Goal: Information Seeking & Learning: Understand process/instructions

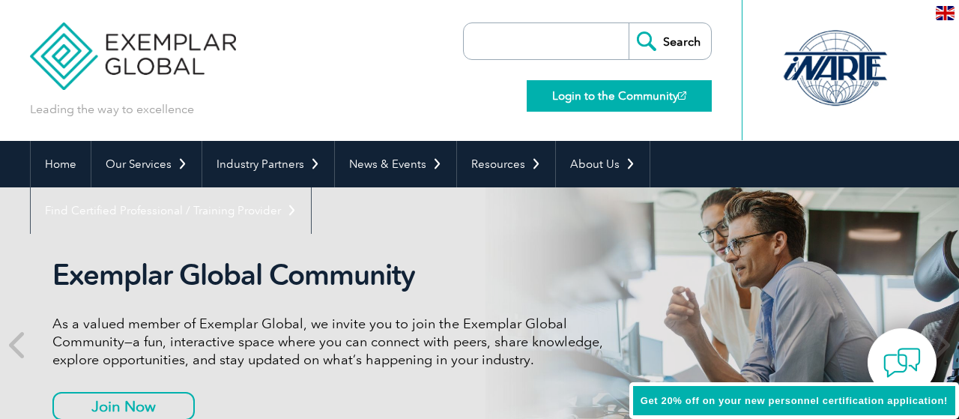
click at [624, 97] on link "Login to the Community" at bounding box center [618, 95] width 185 height 31
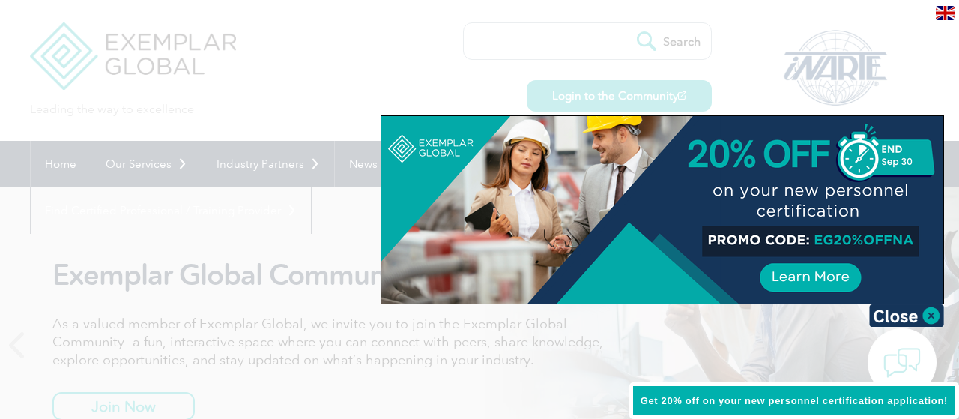
click at [654, 93] on div at bounding box center [479, 209] width 959 height 419
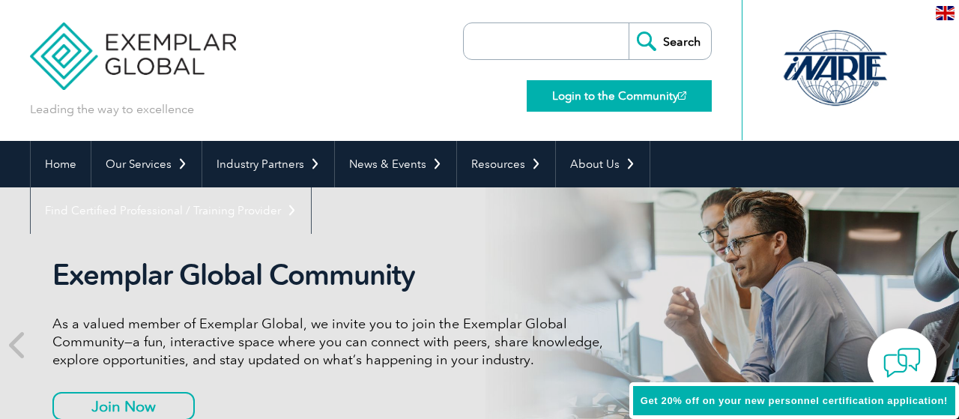
click at [655, 93] on link "Login to the Community" at bounding box center [618, 95] width 185 height 31
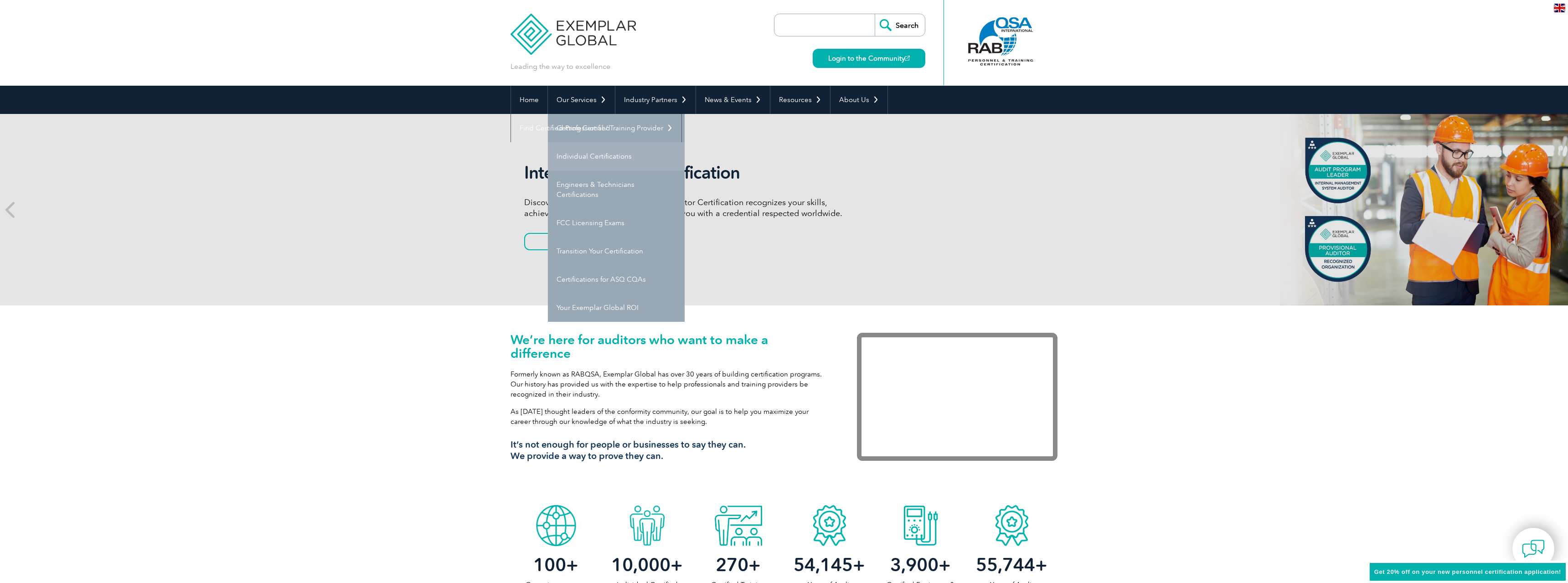
click at [571, 147] on link "Individual Certifications" at bounding box center [616, 156] width 137 height 28
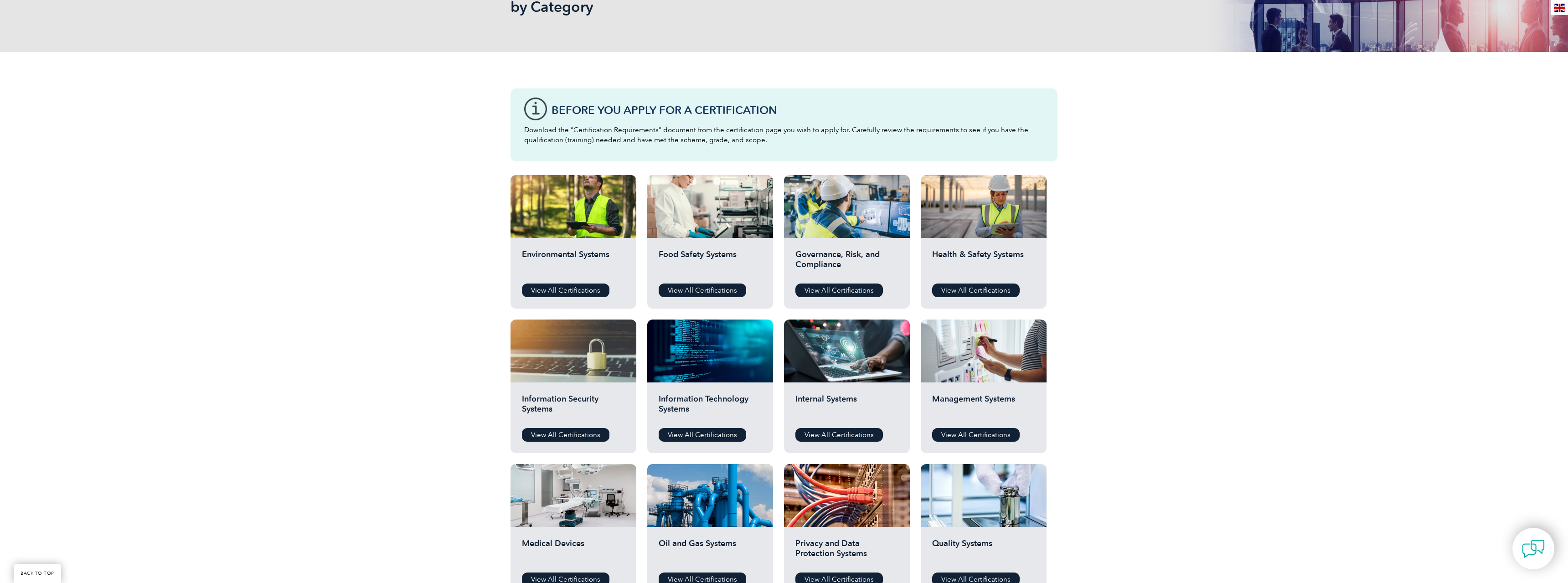
scroll to position [341, 0]
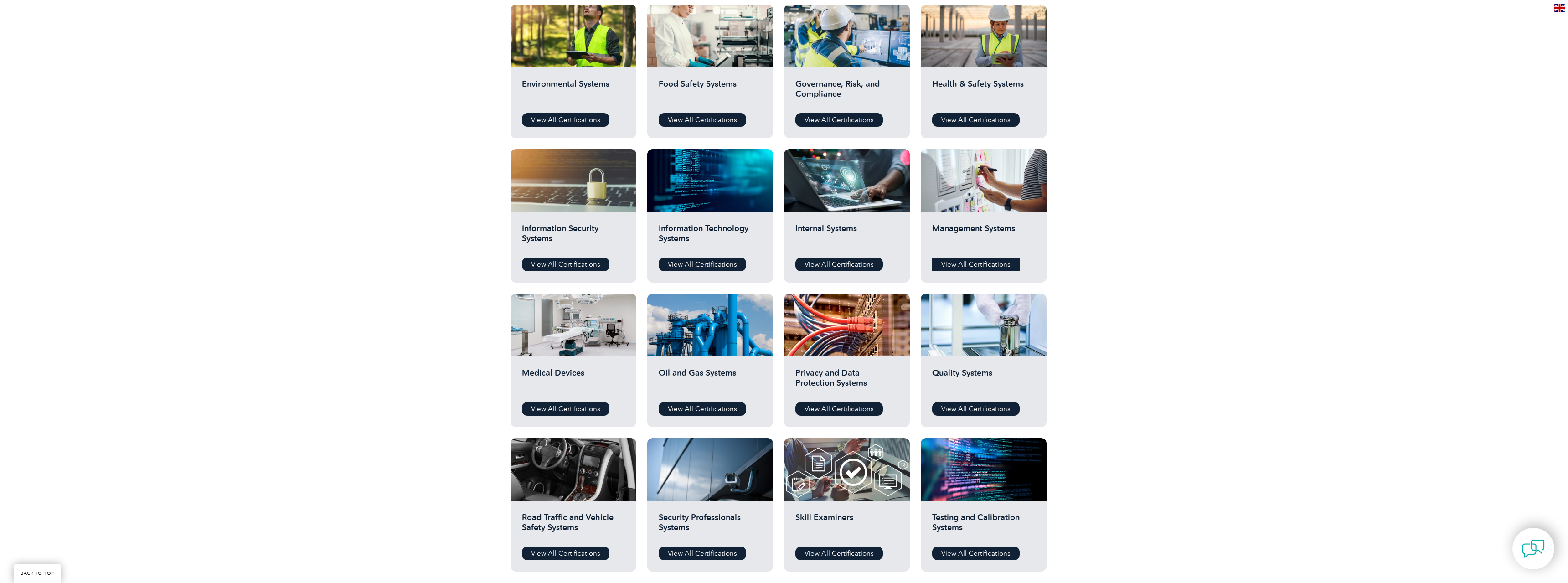
click at [961, 267] on link "View All Certifications" at bounding box center [976, 264] width 88 height 13
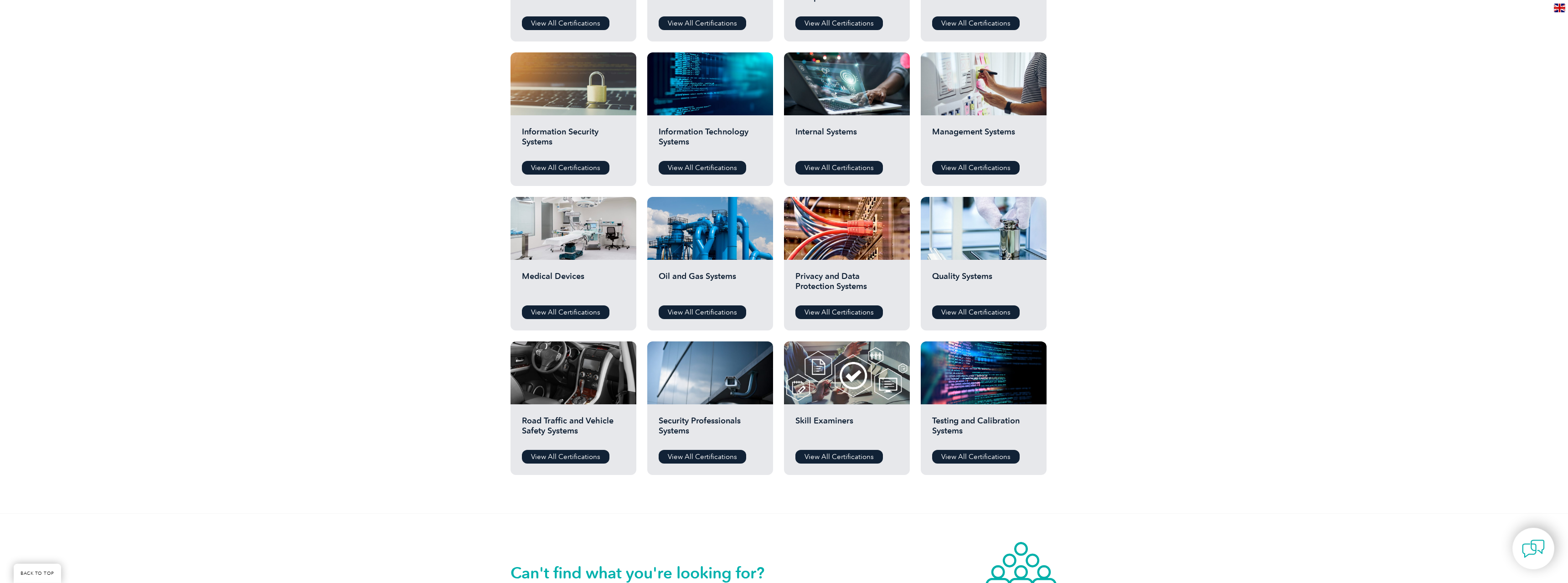
scroll to position [511, 0]
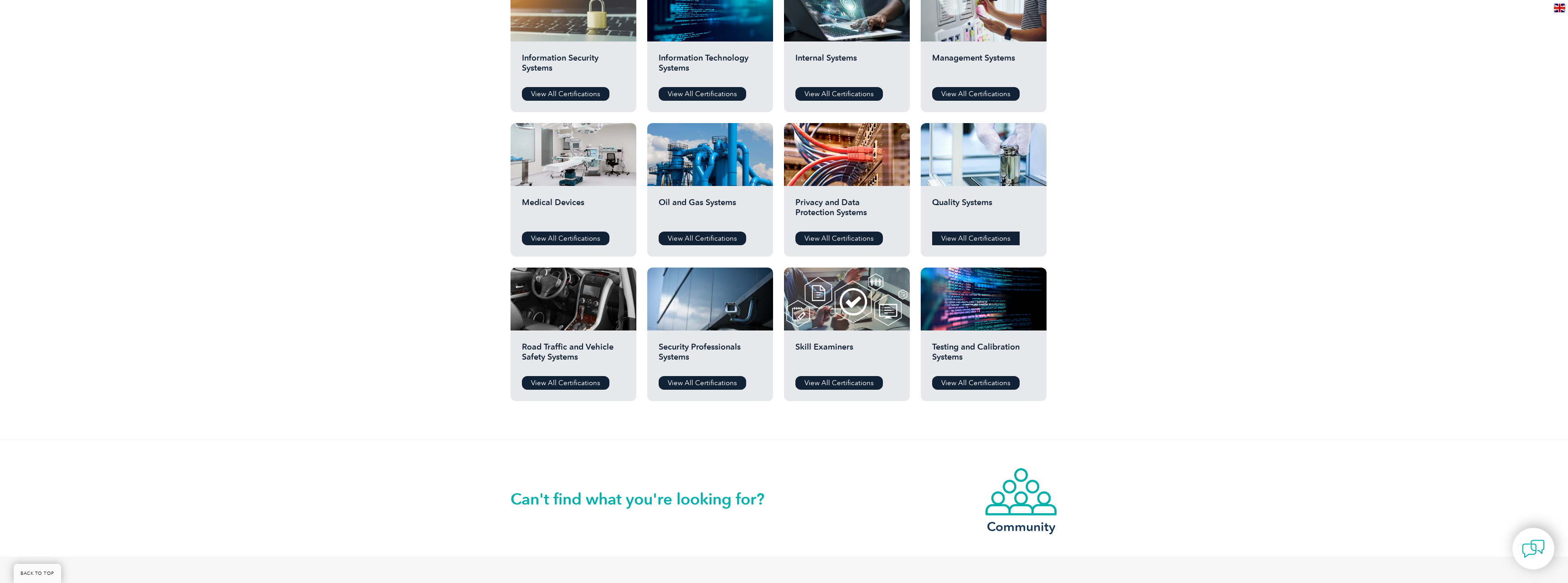
click at [988, 240] on link "View All Certifications" at bounding box center [976, 238] width 88 height 13
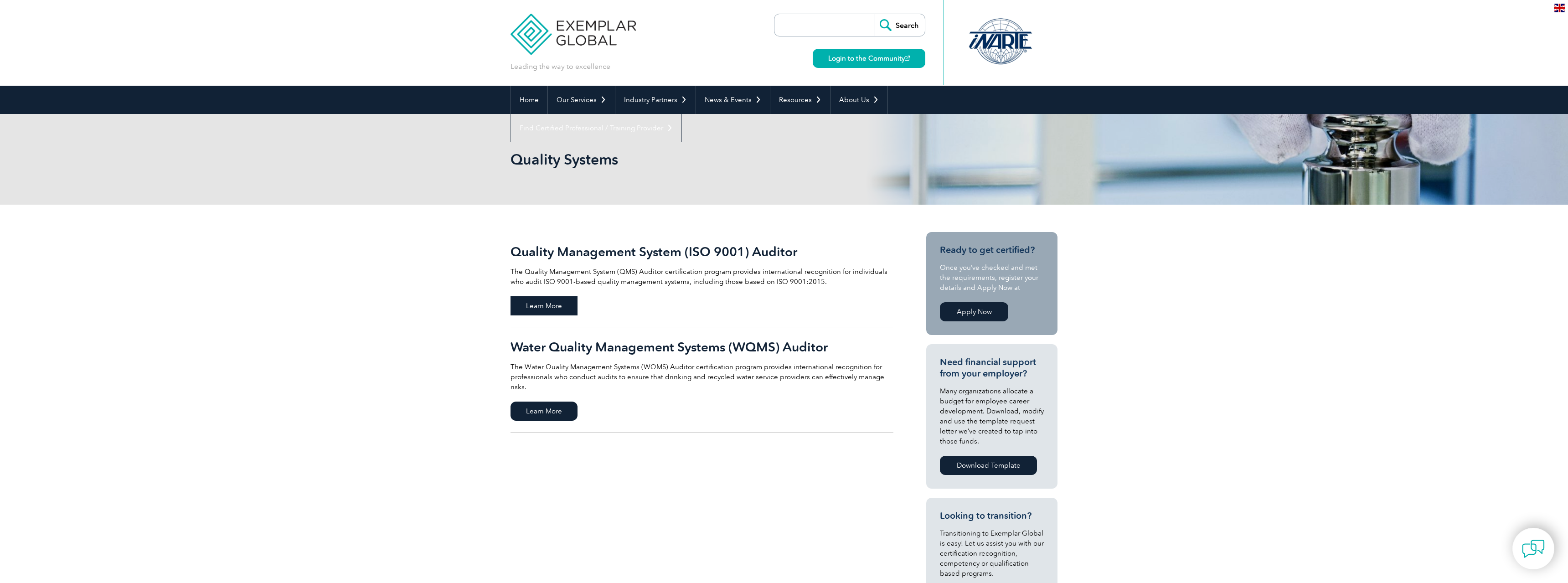
click at [567, 310] on span "Learn More" at bounding box center [544, 305] width 67 height 19
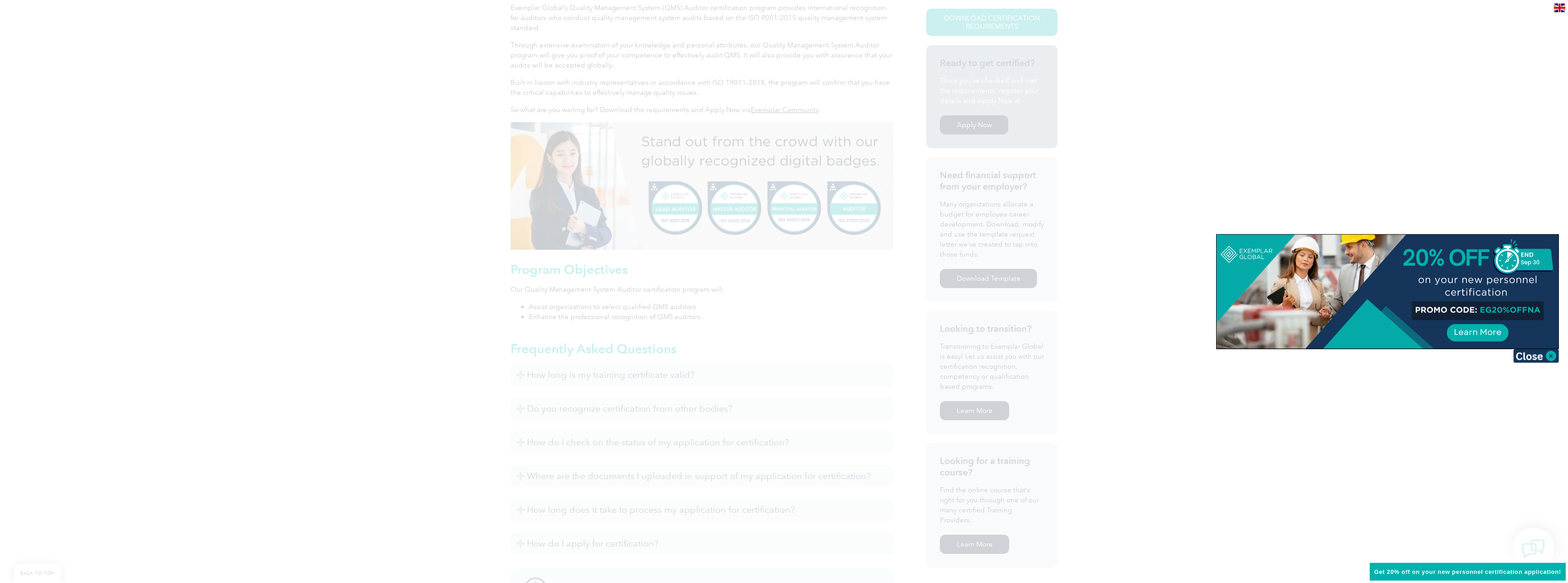
scroll to position [341, 0]
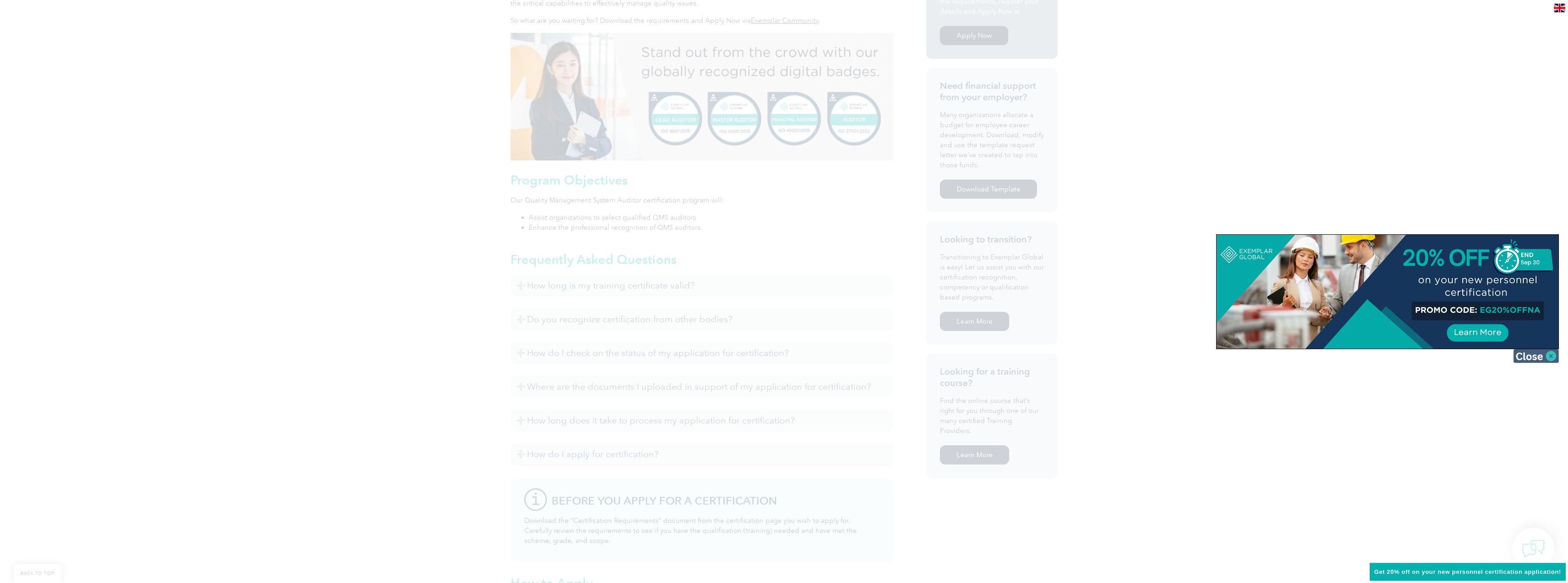
click at [1550, 356] on img at bounding box center [1536, 356] width 46 height 13
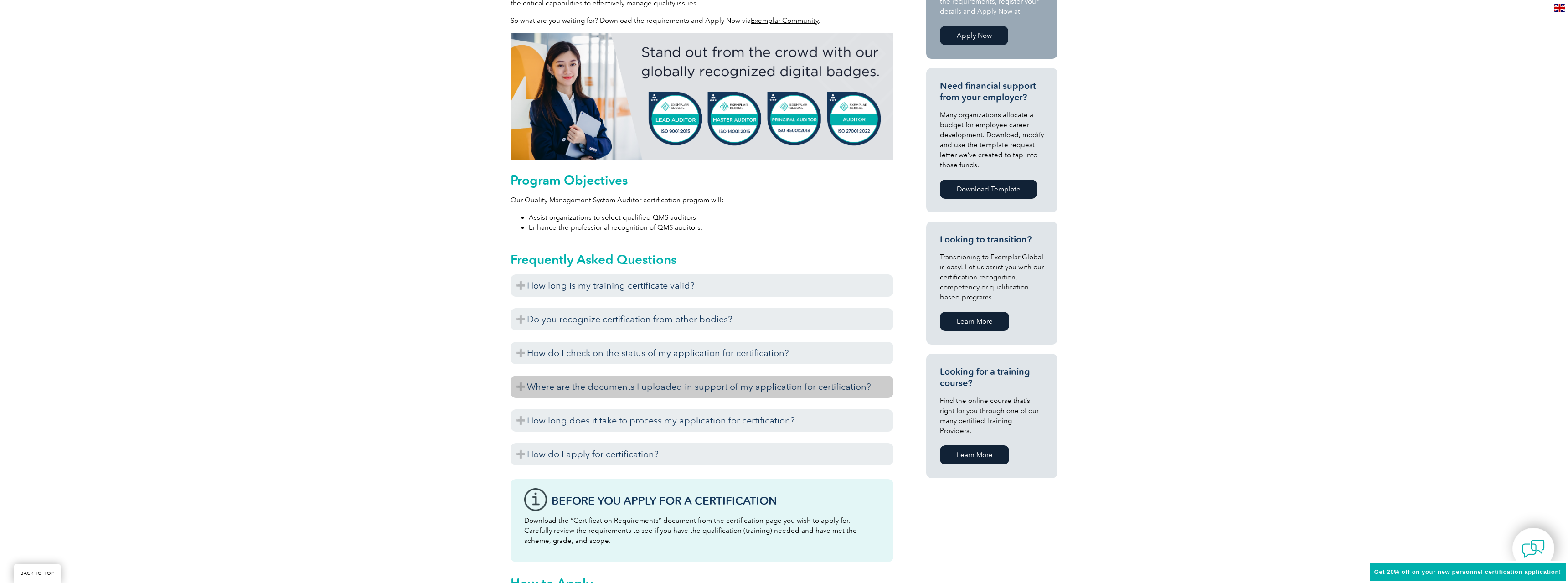
click at [522, 389] on h3 "Where are the documents I uploaded in support of my application for certificati…" at bounding box center [702, 386] width 383 height 23
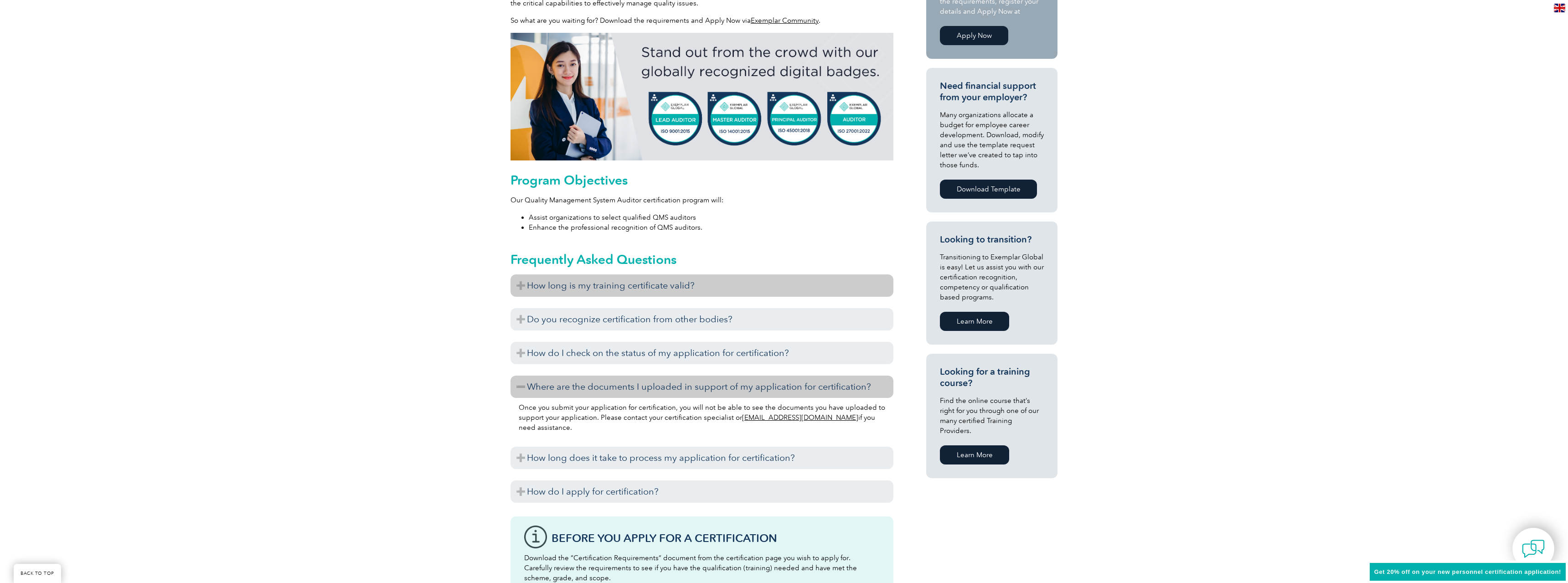
click at [518, 293] on h3 "How long is my training certificate valid?" at bounding box center [702, 285] width 383 height 23
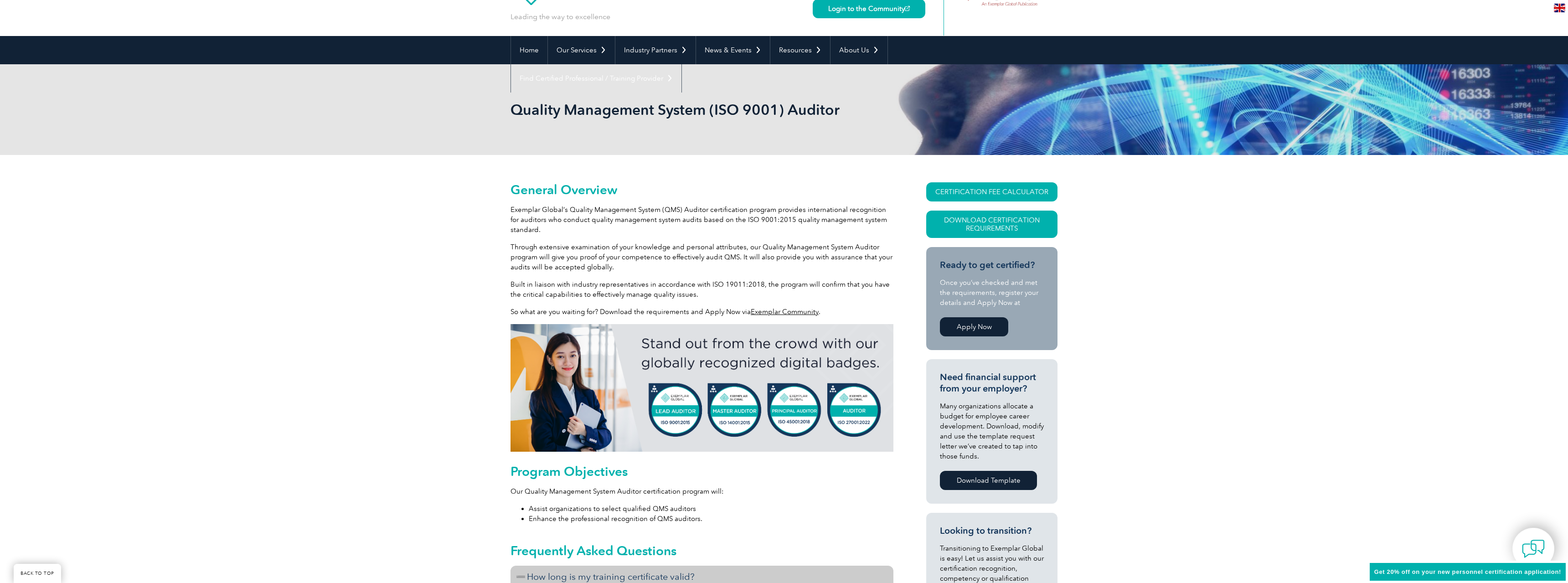
scroll to position [0, 0]
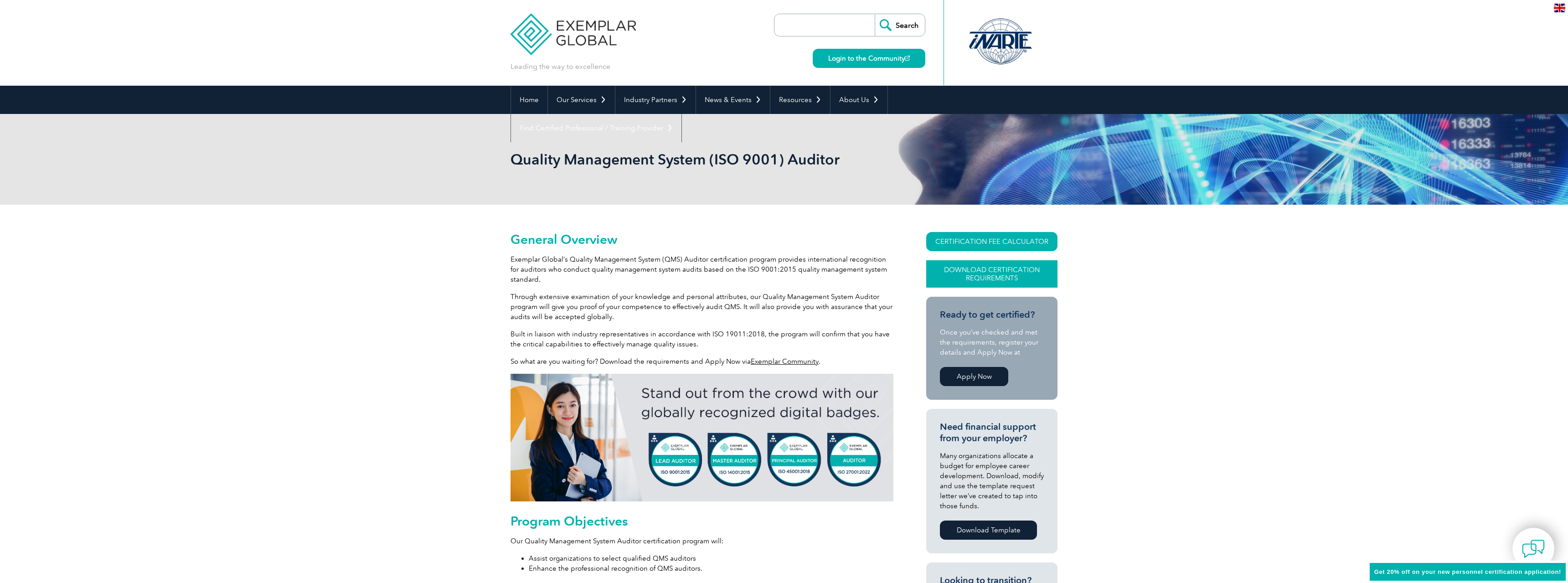
click at [987, 268] on link "Download Certification Requirements" at bounding box center [992, 274] width 131 height 27
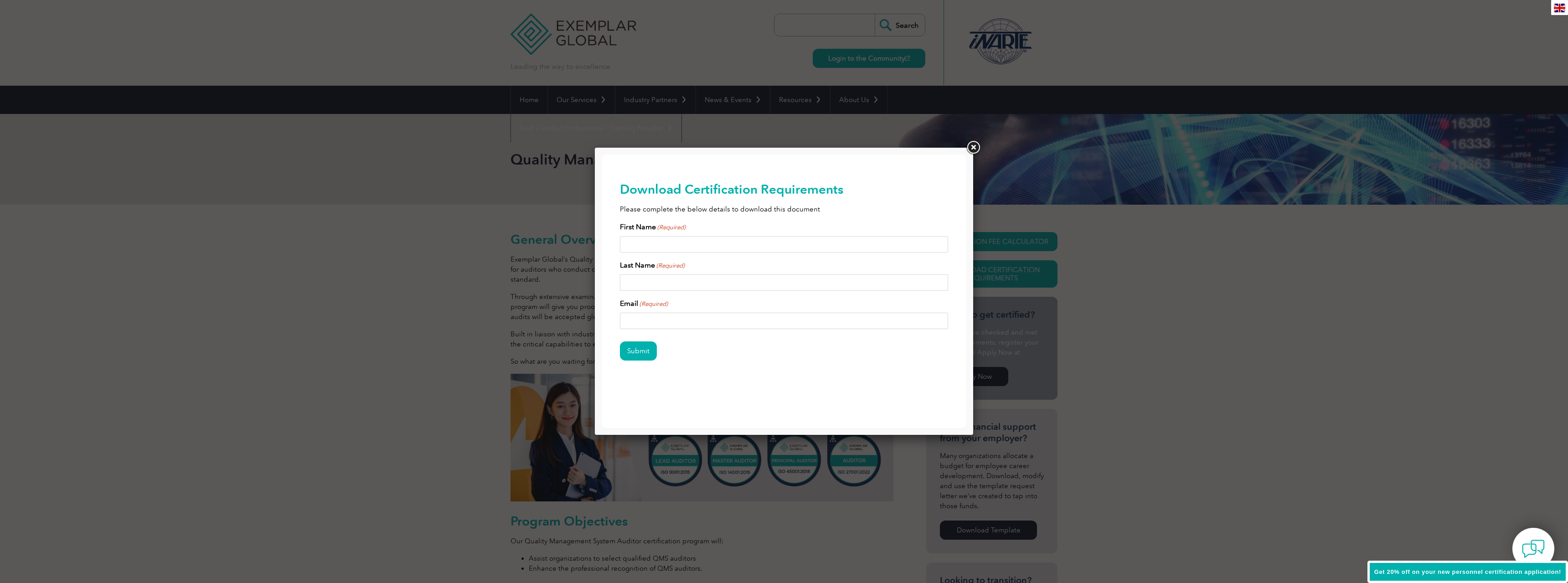
click at [751, 242] on input "First Name (Required)" at bounding box center [783, 244] width 328 height 16
type input "Rebecca"
type input "Stonecipher"
type input "rebecca.stonecipher@innovate.gatech.edu"
click at [620, 341] on input "Submit" at bounding box center [638, 351] width 37 height 19
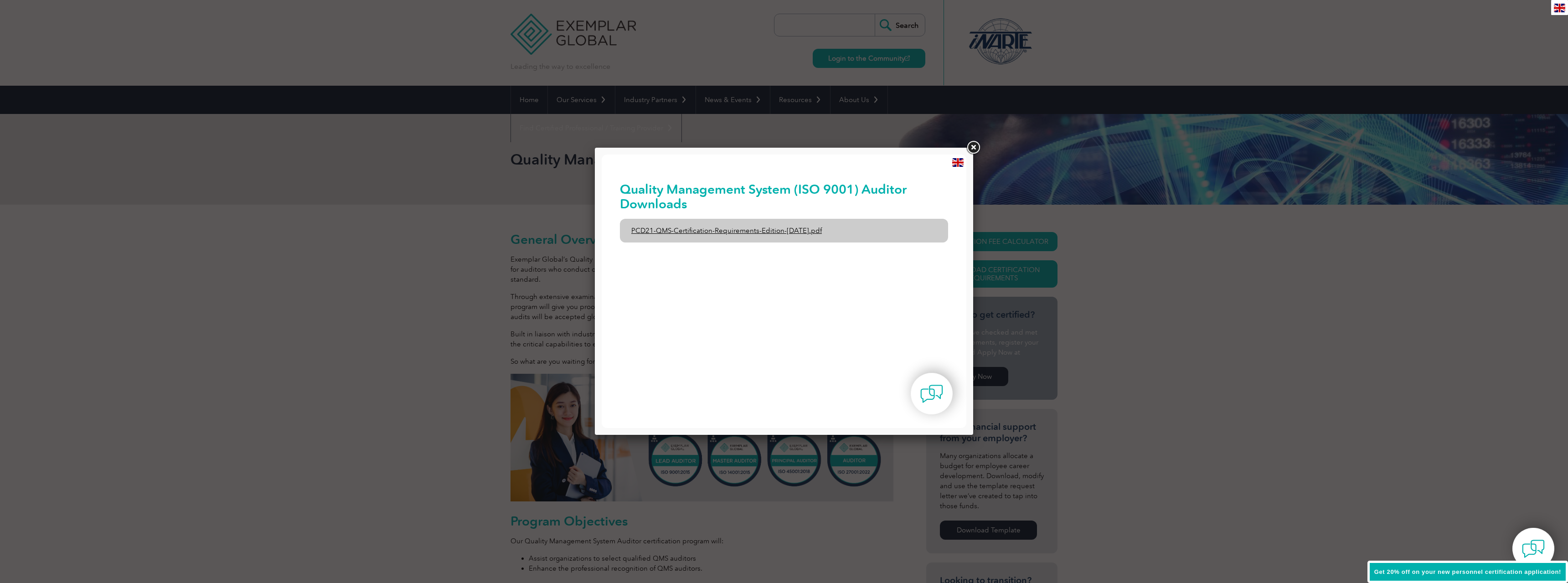
click at [745, 229] on link "PCD21-QMS-Certification-Requirements-Edition-2-April-2022.pdf" at bounding box center [783, 230] width 328 height 24
click at [968, 144] on link at bounding box center [973, 147] width 16 height 16
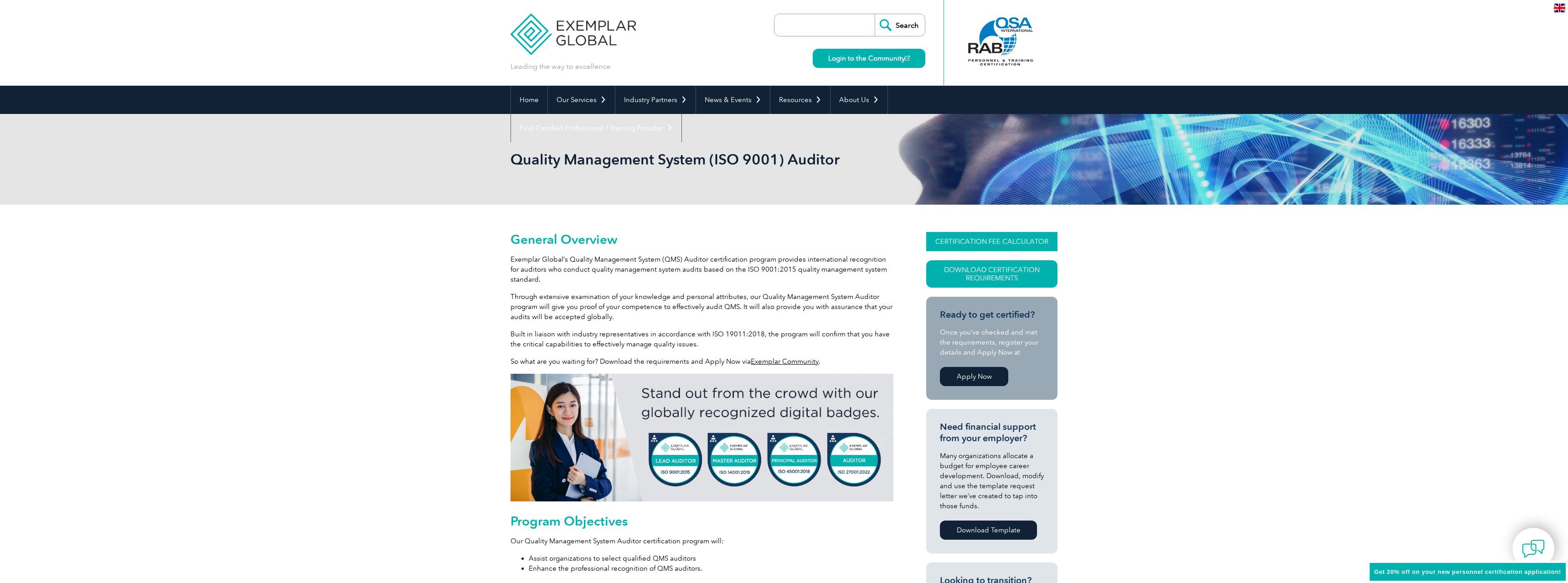
click at [979, 242] on link "CERTIFICATION FEE CALCULATOR" at bounding box center [992, 241] width 131 height 19
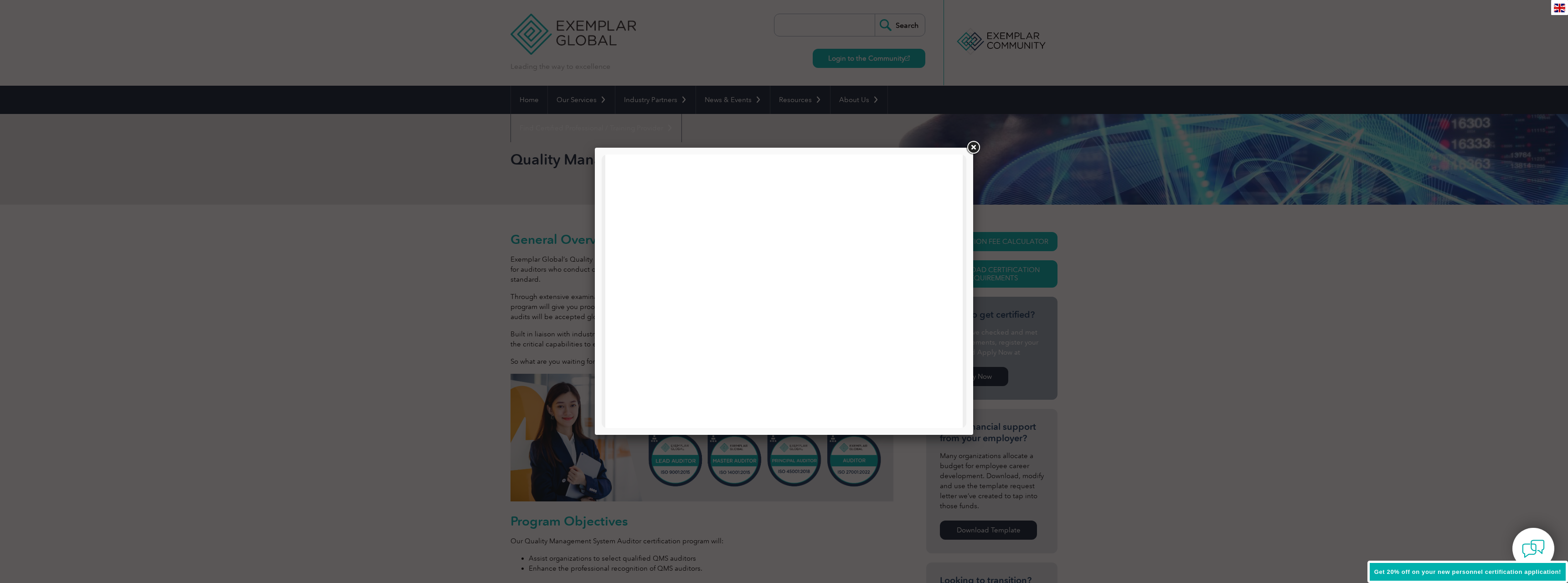
drag, startPoint x: 922, startPoint y: 159, endPoint x: 626, endPoint y: 310, distance: 332.3
click at [626, 310] on iframe at bounding box center [783, 508] width 321 height 683
drag, startPoint x: 1446, startPoint y: 584, endPoint x: 647, endPoint y: 288, distance: 852.1
click at [647, 288] on iframe at bounding box center [783, 508] width 321 height 683
click at [698, 292] on iframe at bounding box center [783, 508] width 321 height 683
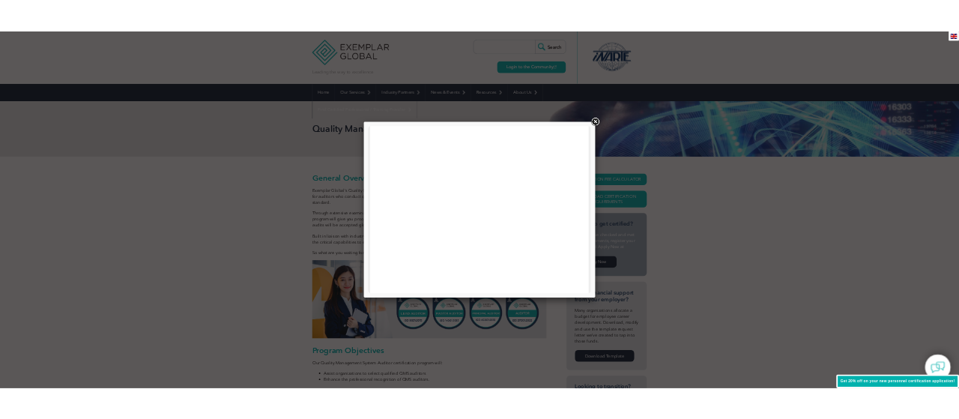
scroll to position [434, 0]
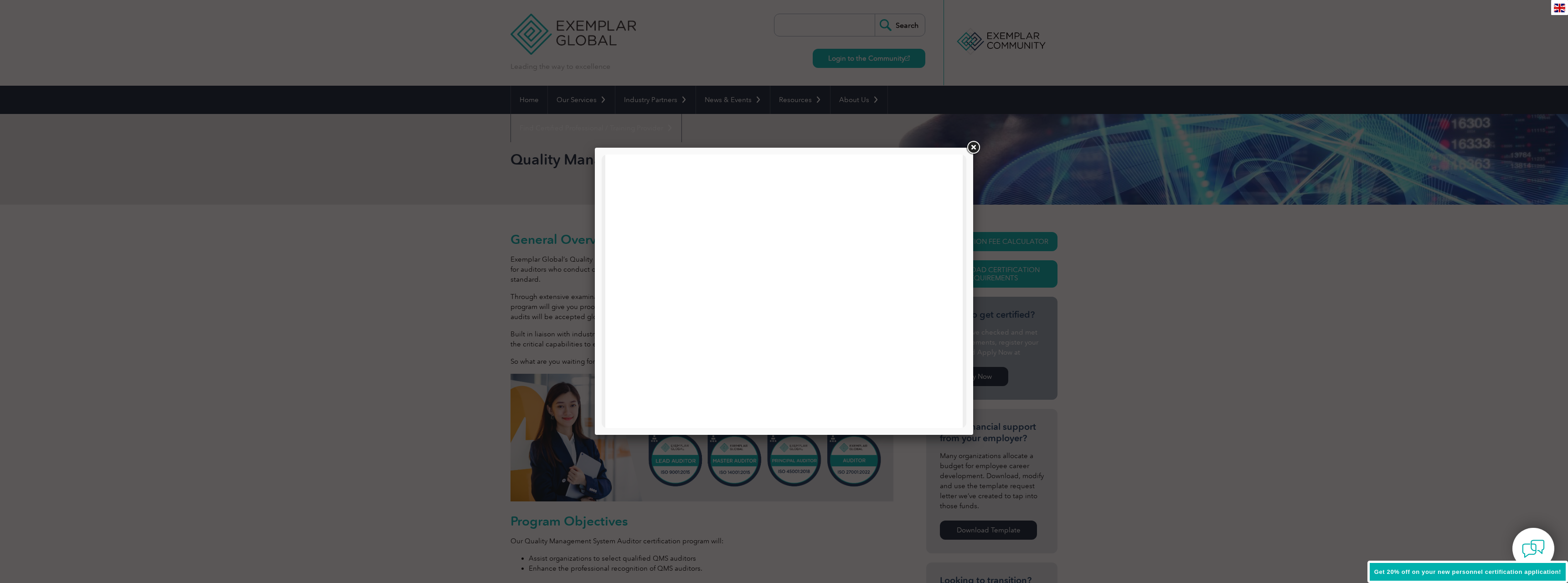
click at [970, 147] on link at bounding box center [973, 147] width 16 height 16
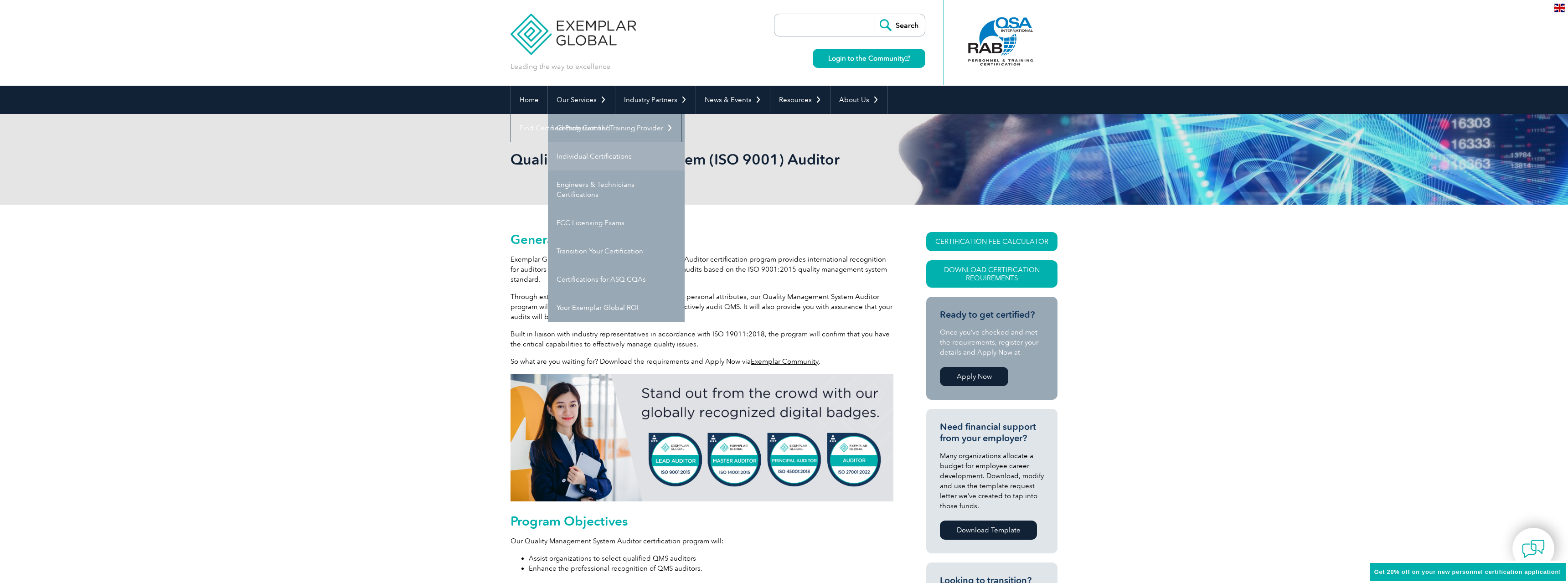
click at [592, 158] on link "Individual Certifications" at bounding box center [616, 156] width 137 height 28
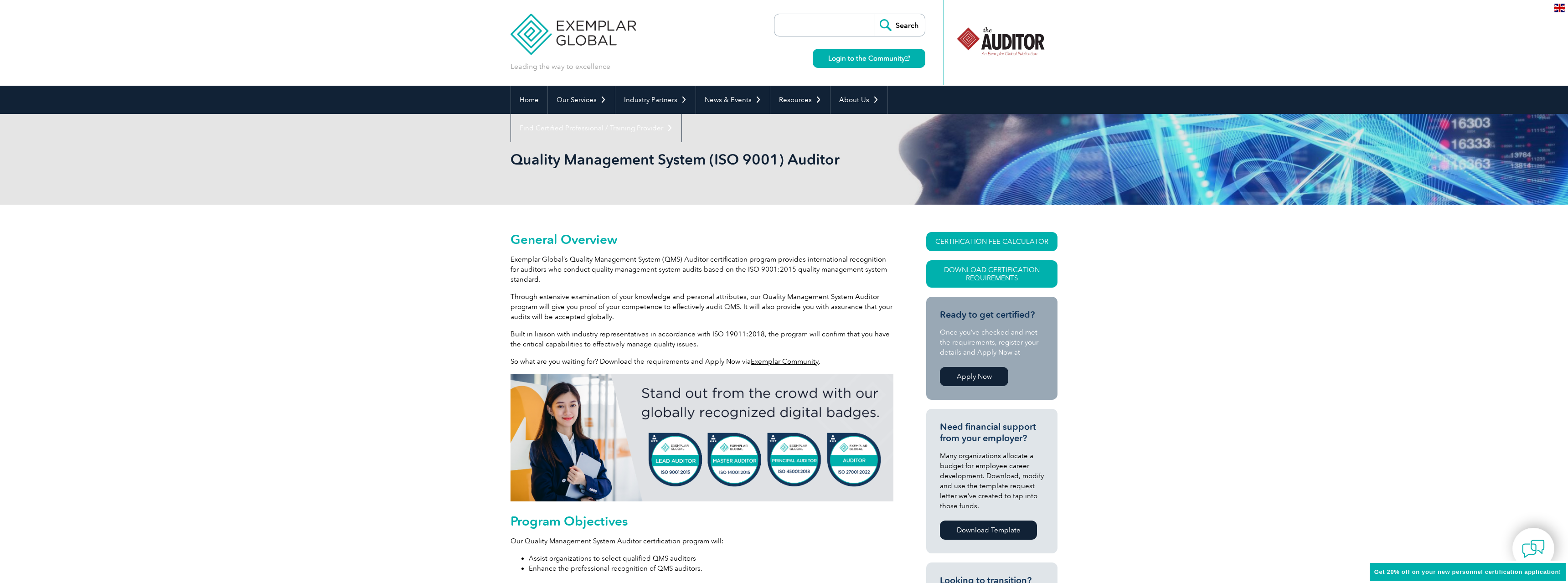
click at [987, 379] on link "Apply Now" at bounding box center [974, 376] width 68 height 19
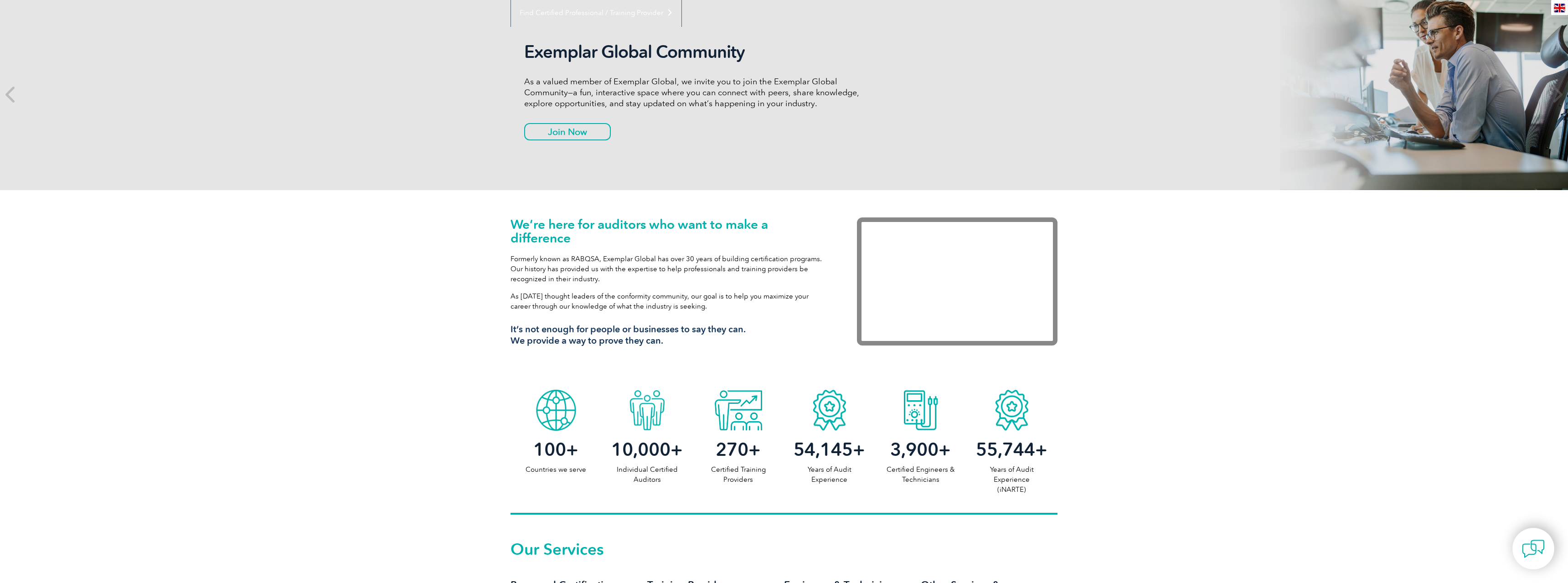
scroll to position [170, 0]
